Goal: Information Seeking & Learning: Learn about a topic

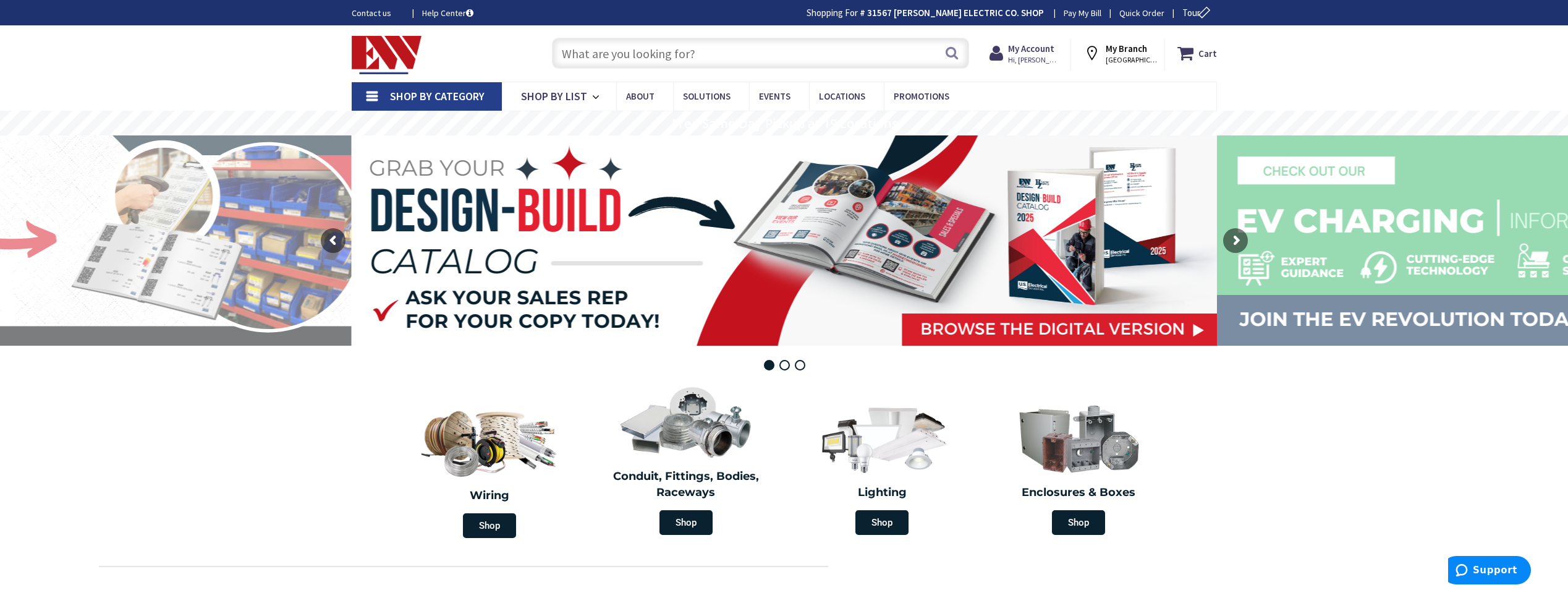
drag, startPoint x: 610, startPoint y: 60, endPoint x: 620, endPoint y: 61, distance: 10.0
click at [610, 60] on input "text" at bounding box center [761, 53] width 417 height 31
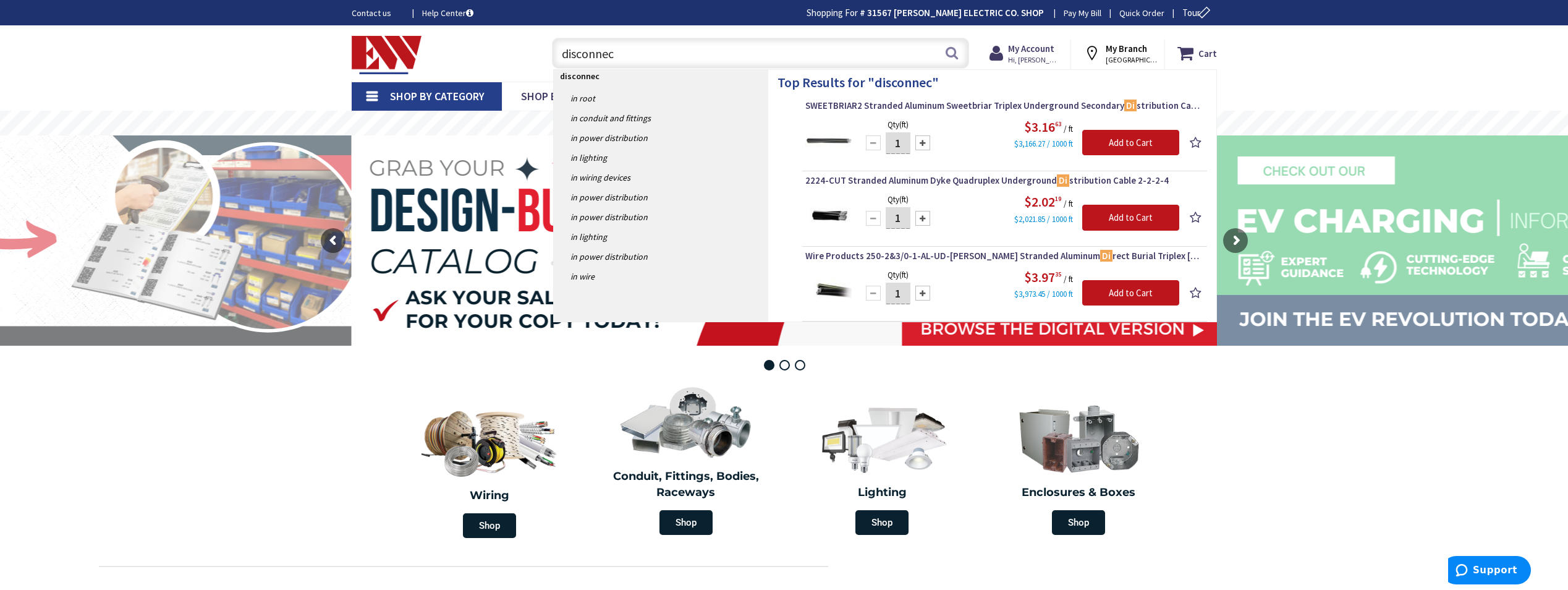
type input "disconnect"
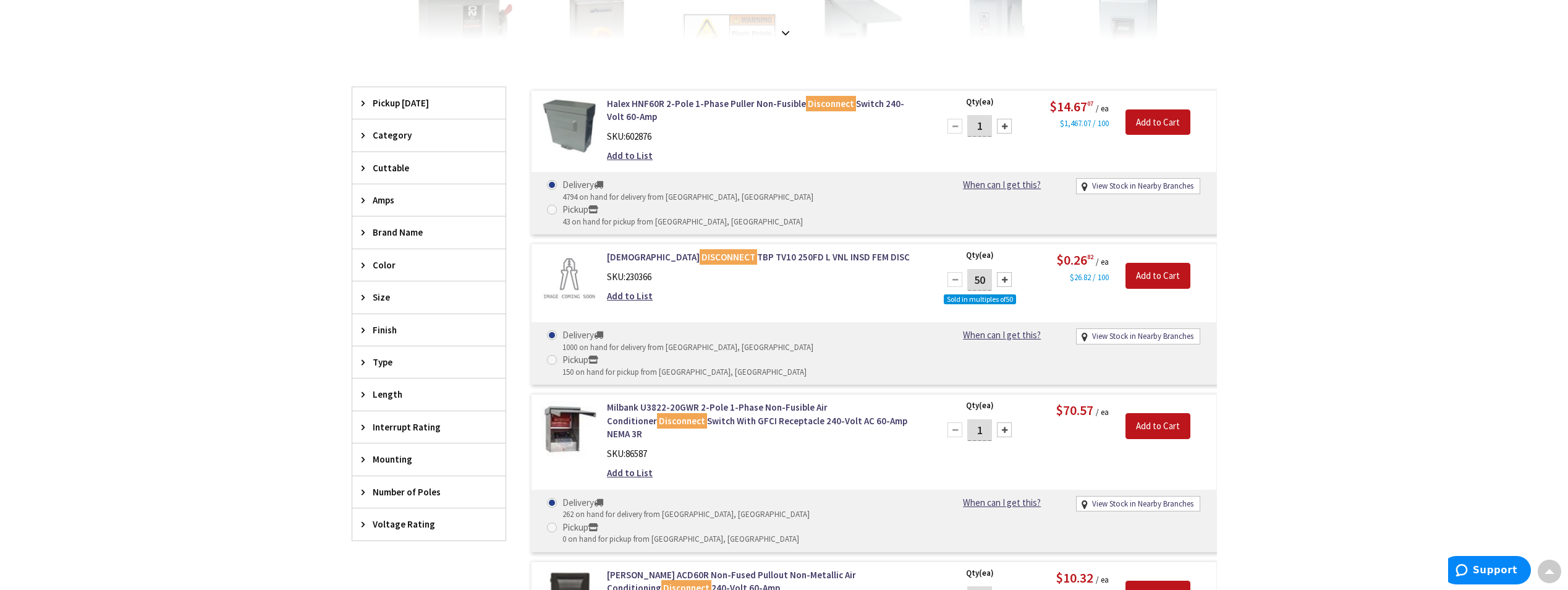
scroll to position [495, 0]
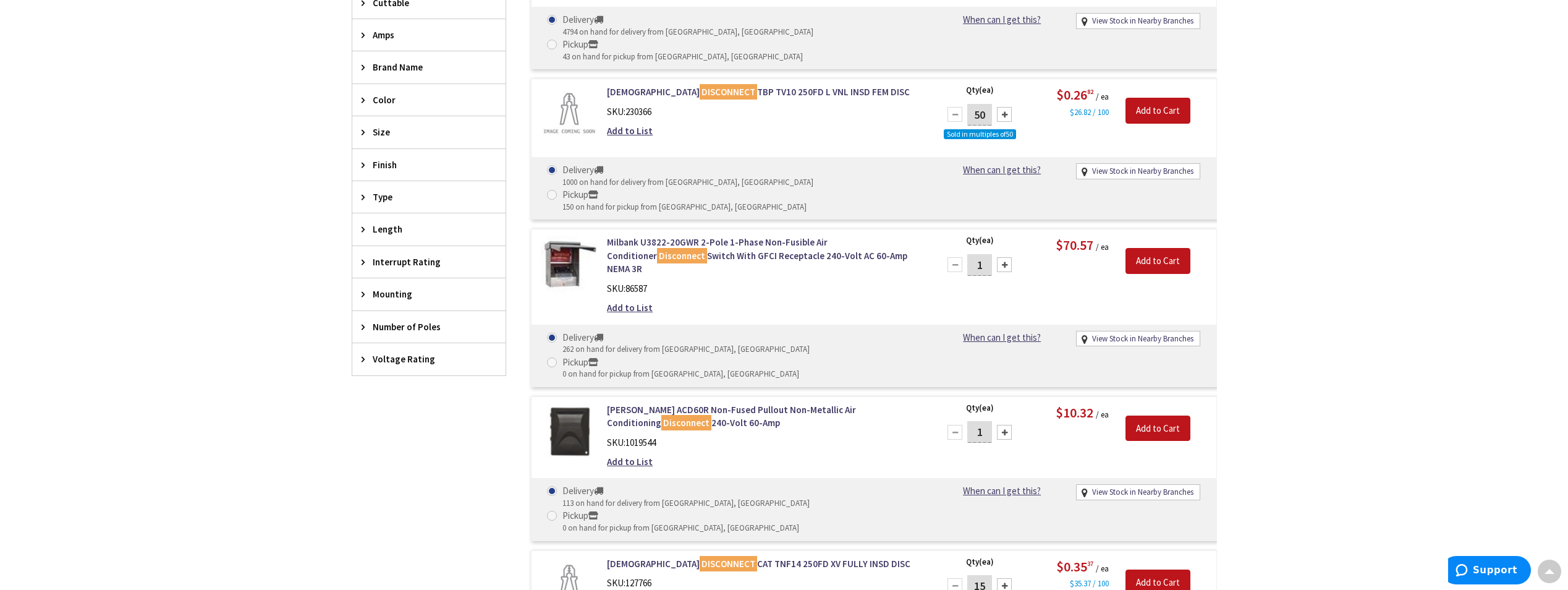
click at [416, 363] on span "Voltage Rating" at bounding box center [423, 358] width 101 height 13
click at [437, 410] on span "240 Volt AC" at bounding box center [429, 404] width 153 height 21
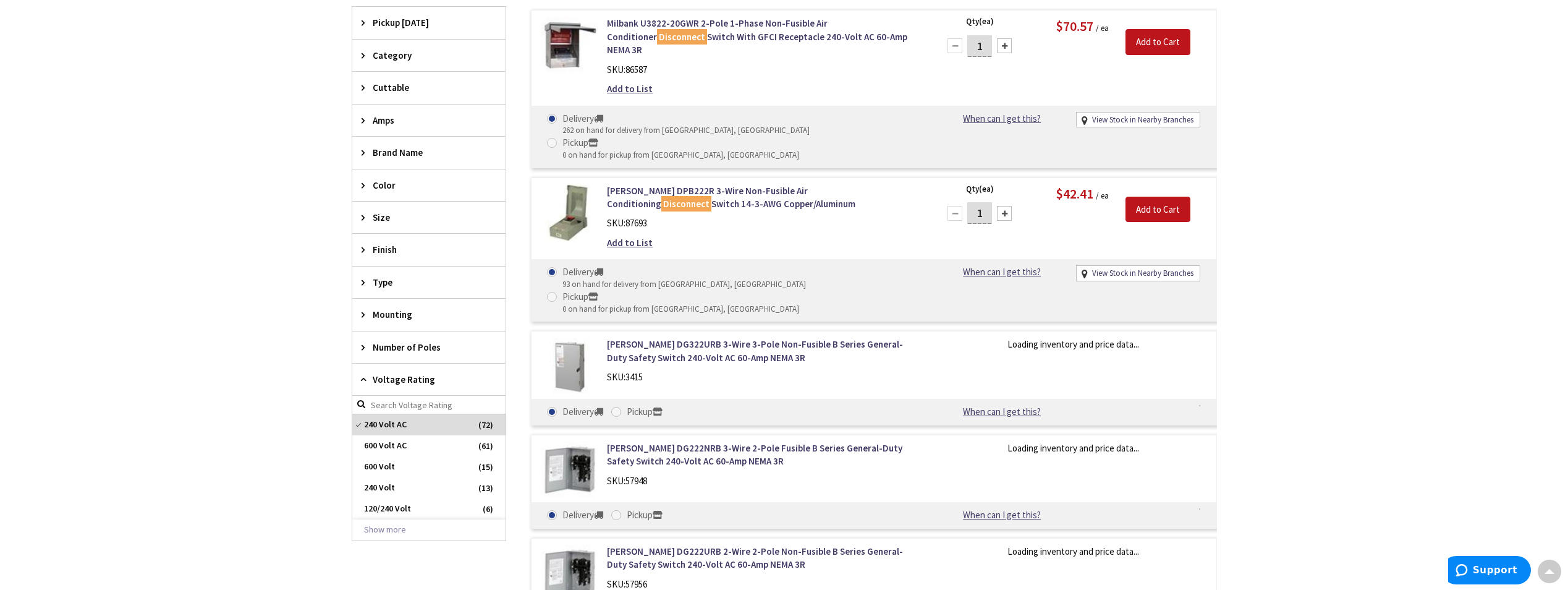
scroll to position [579, 0]
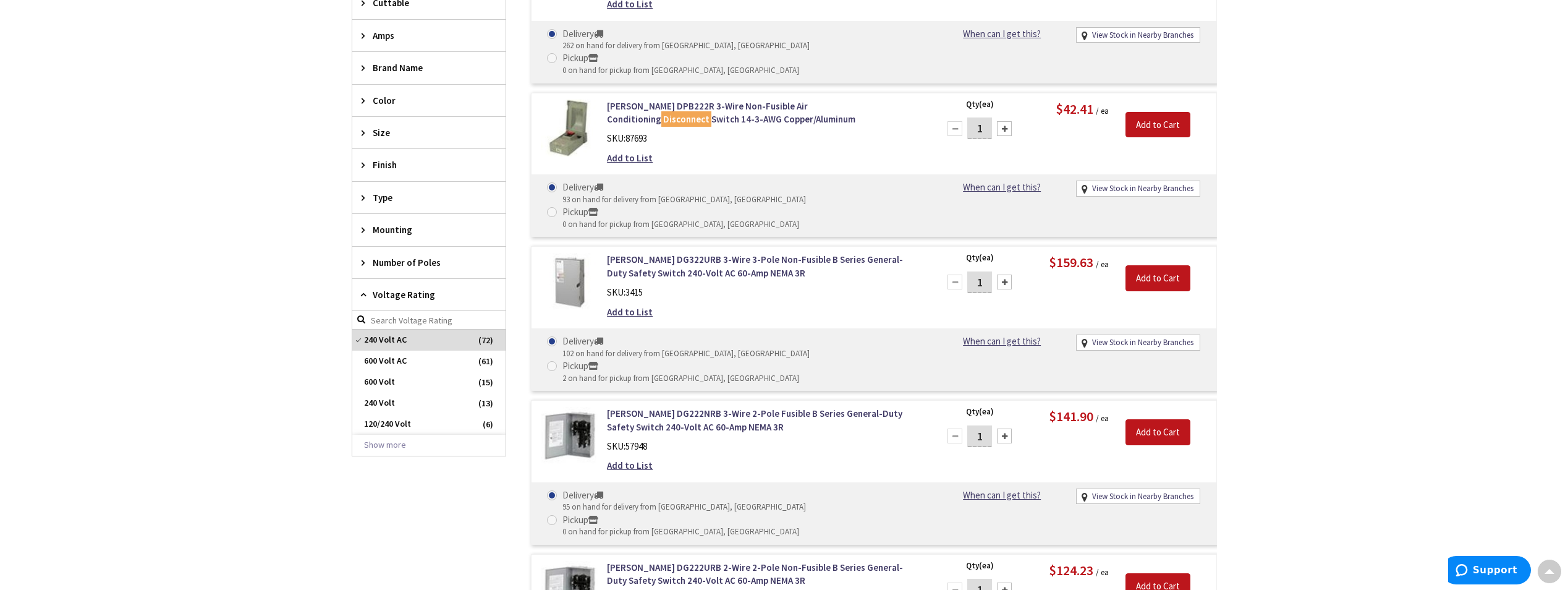
click at [437, 410] on span "240 Volt" at bounding box center [429, 402] width 153 height 21
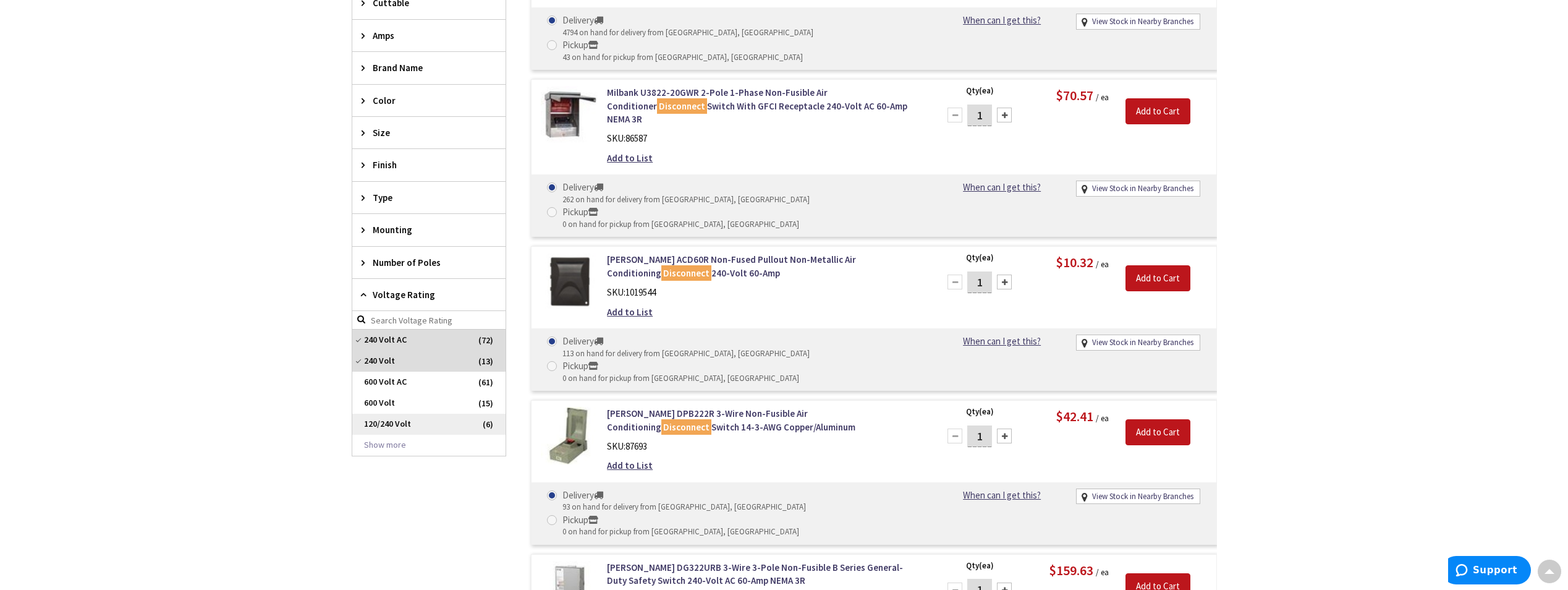
click at [434, 426] on span "120/240 Volt" at bounding box center [429, 424] width 153 height 21
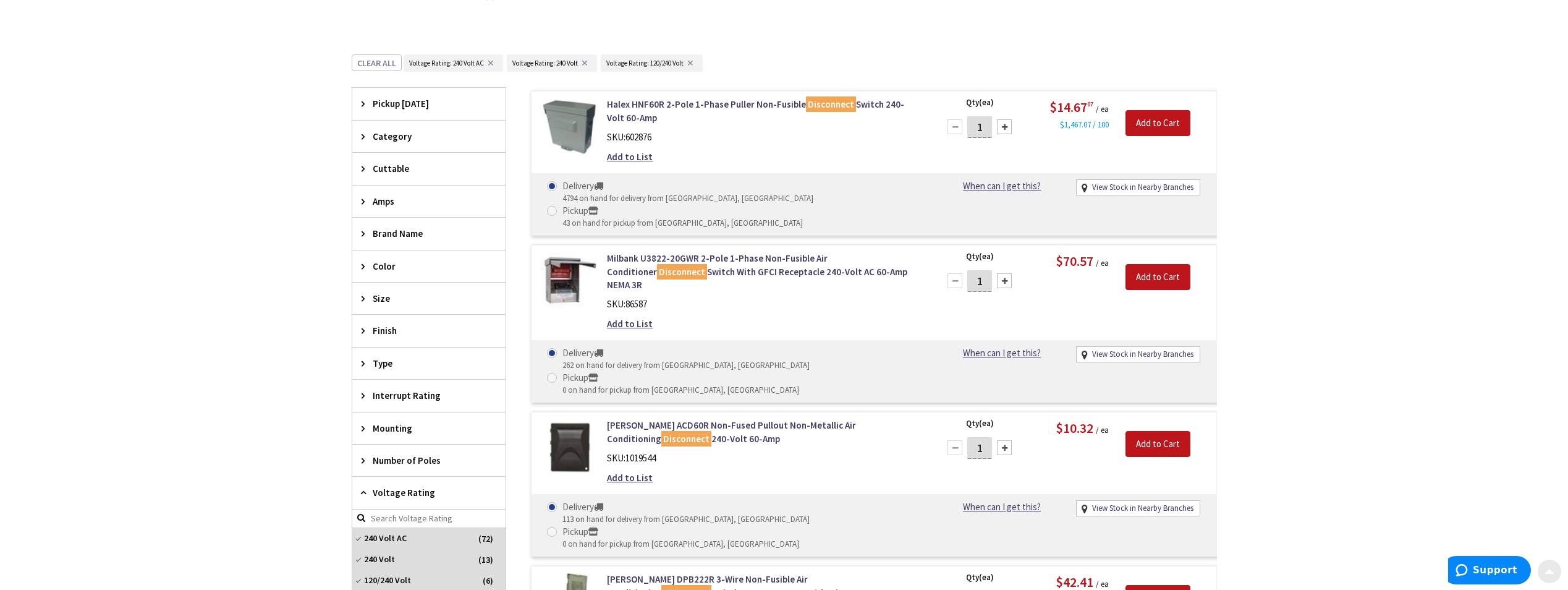
scroll to position [495, 0]
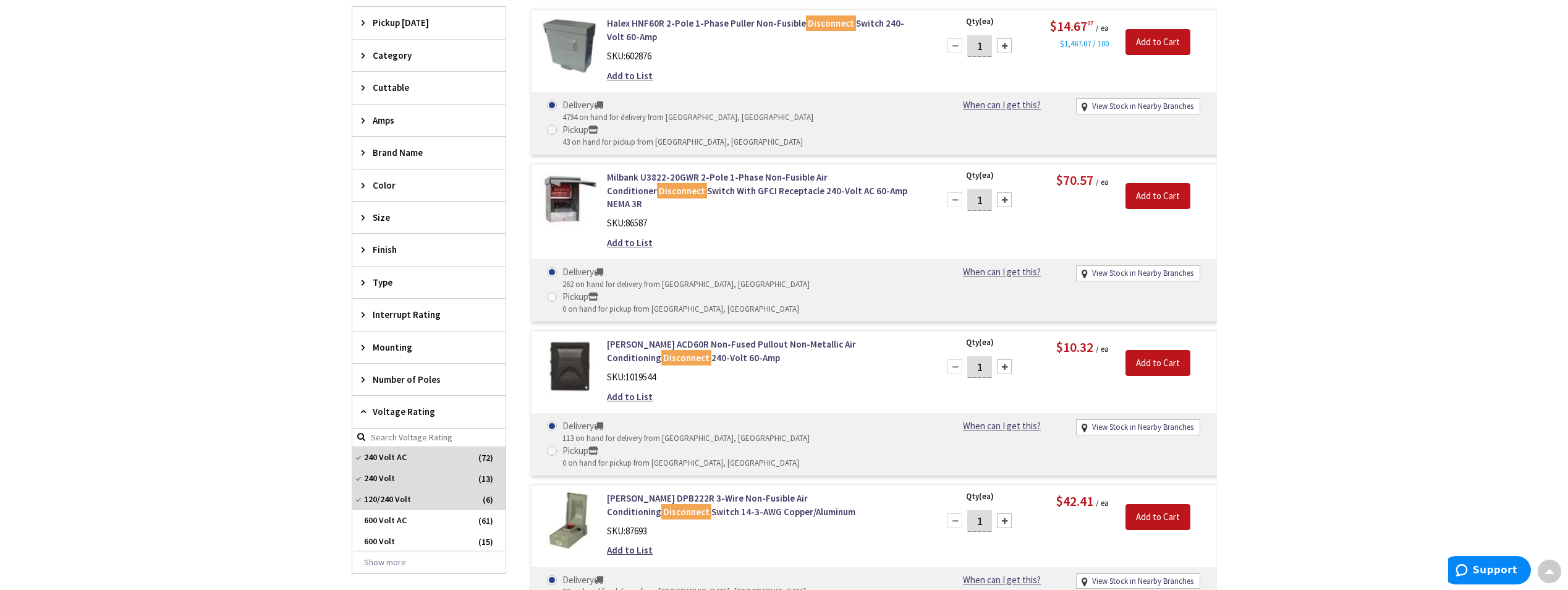
click at [389, 123] on span "Amps" at bounding box center [423, 119] width 101 height 13
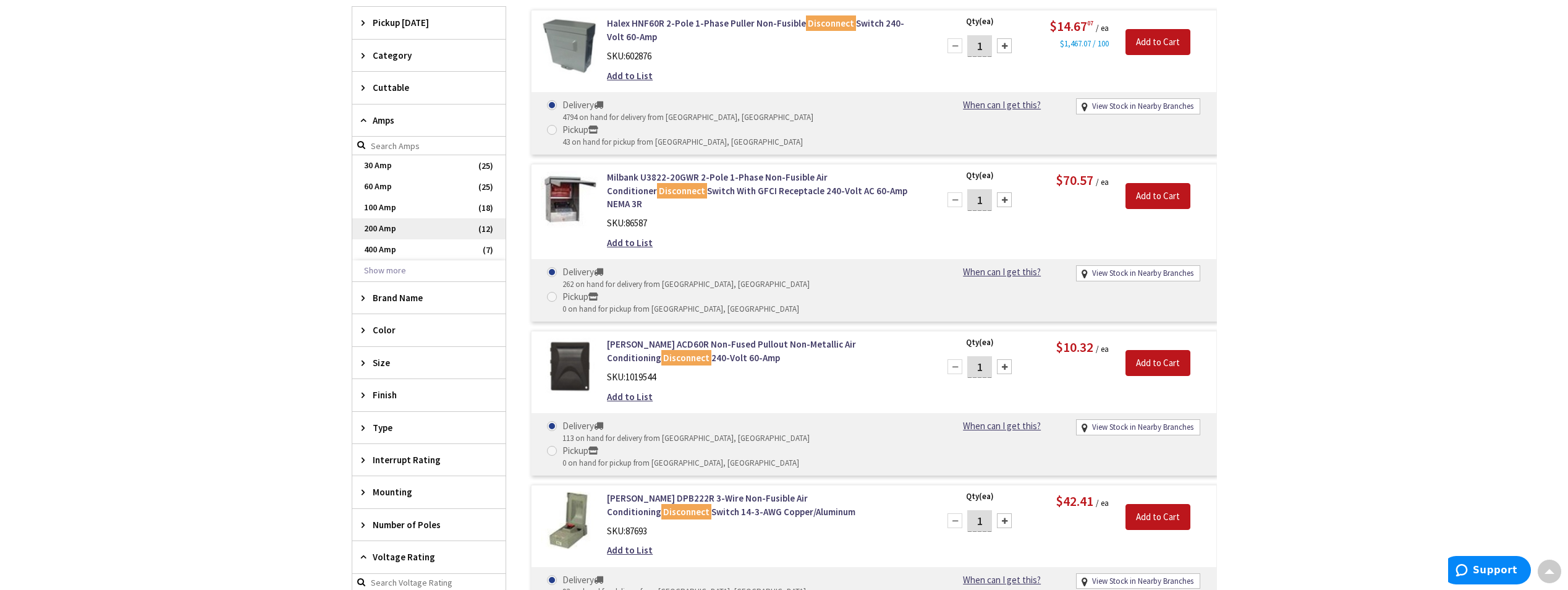
click at [401, 223] on span "200 Amp" at bounding box center [429, 228] width 153 height 21
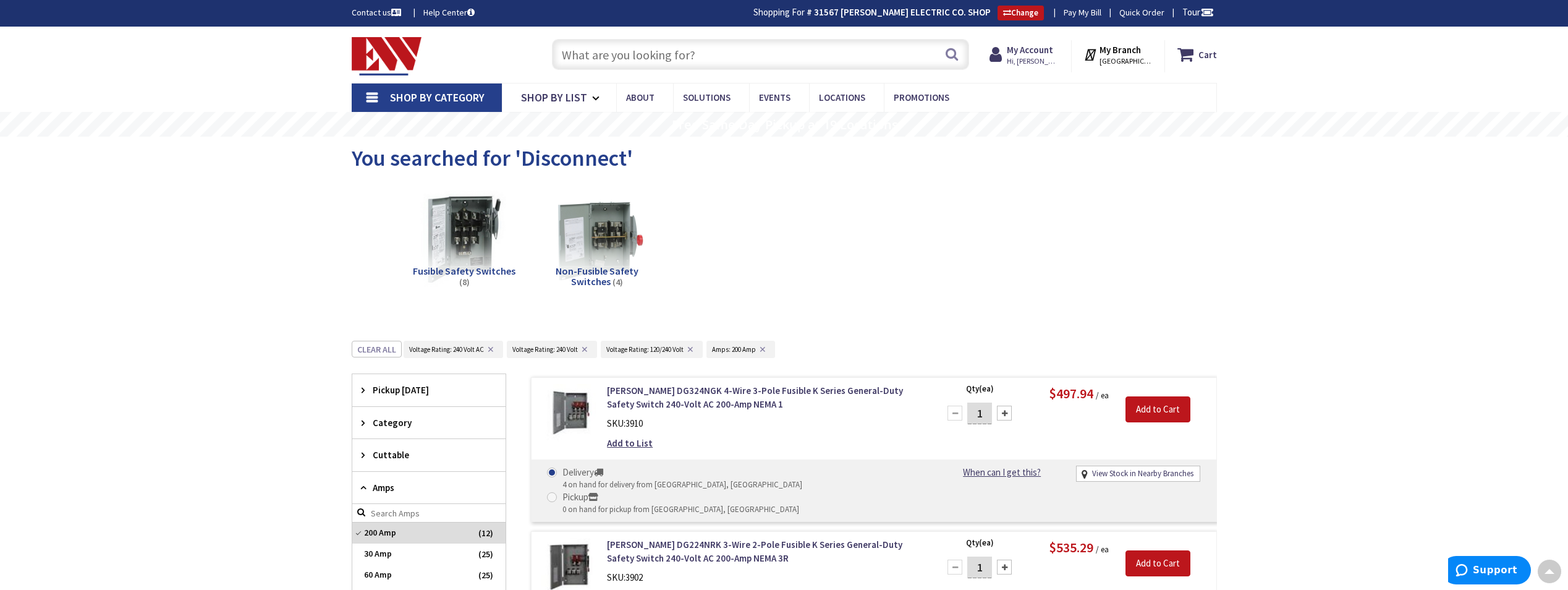
scroll to position [0, 0]
